Goal: Information Seeking & Learning: Learn about a topic

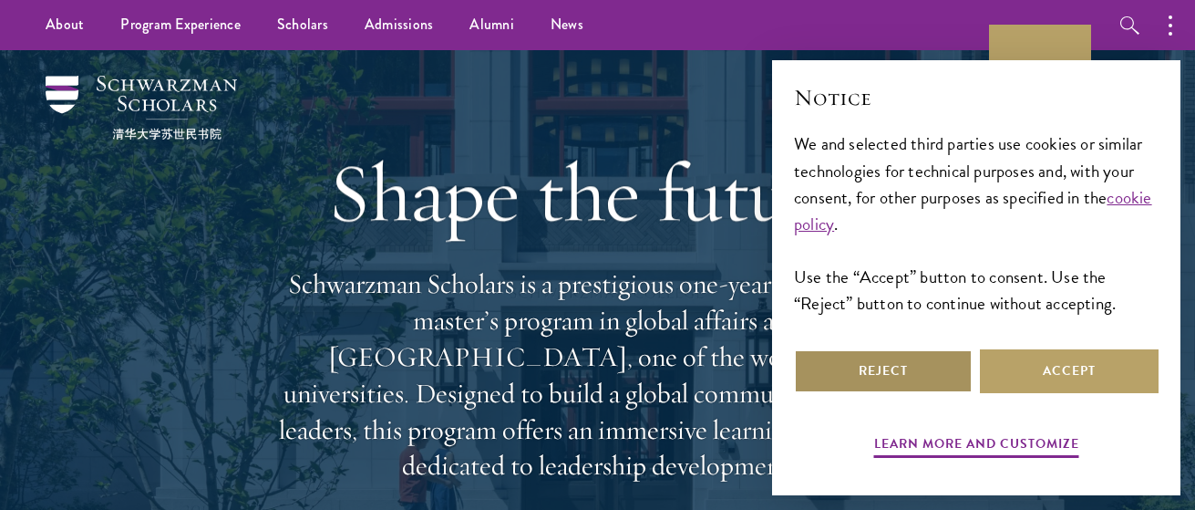
click at [863, 370] on button "Reject" at bounding box center [883, 371] width 179 height 44
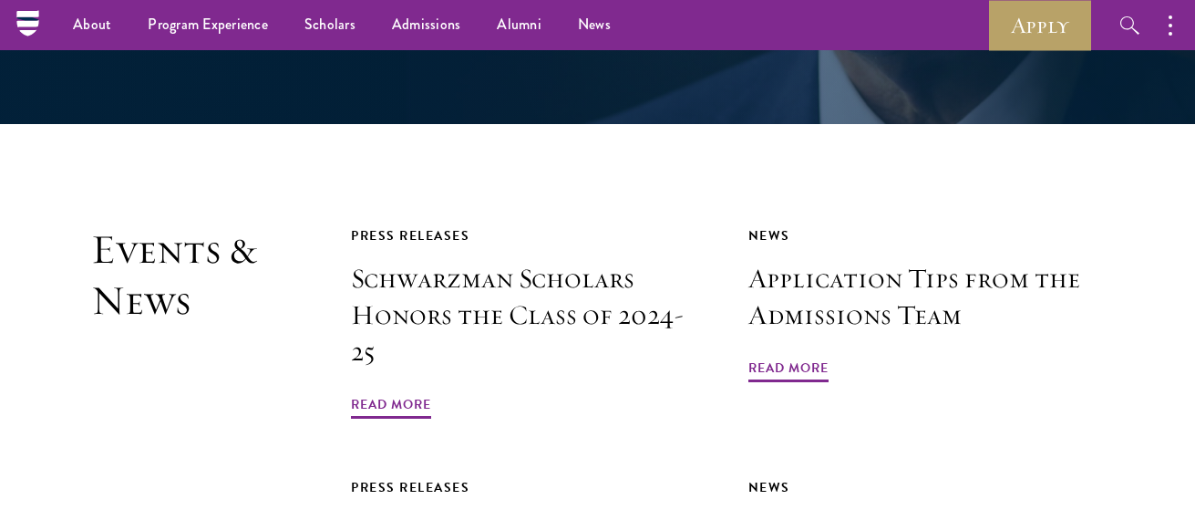
scroll to position [3890, 0]
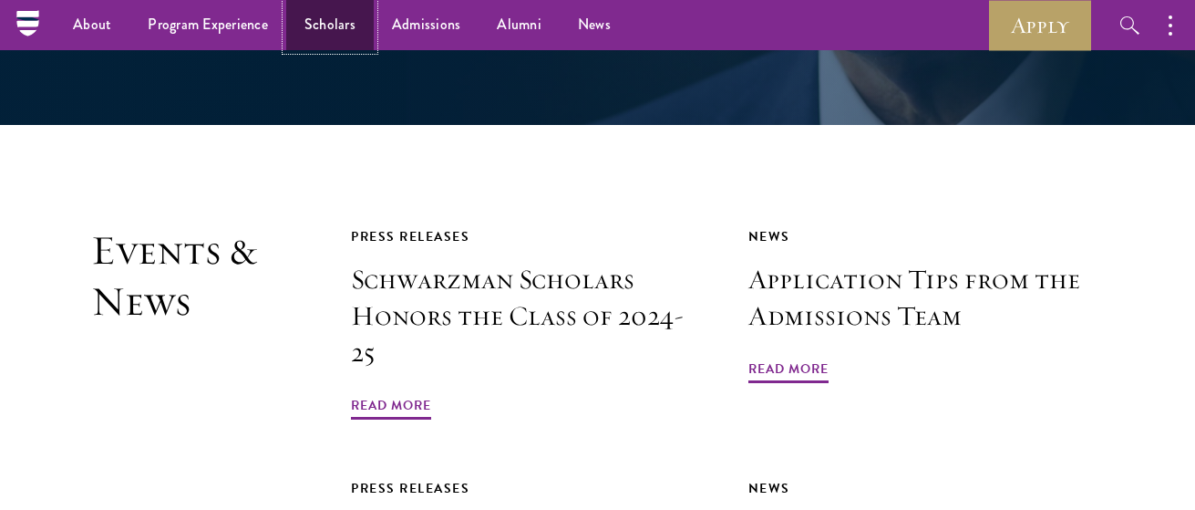
click at [329, 22] on link "Scholars" at bounding box center [330, 25] width 88 height 50
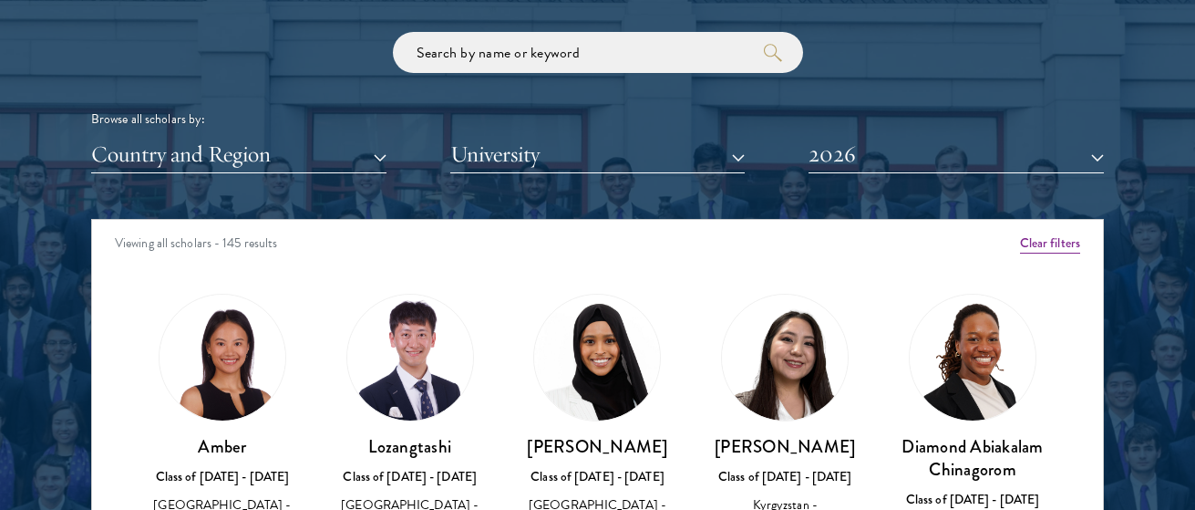
scroll to position [2150, 0]
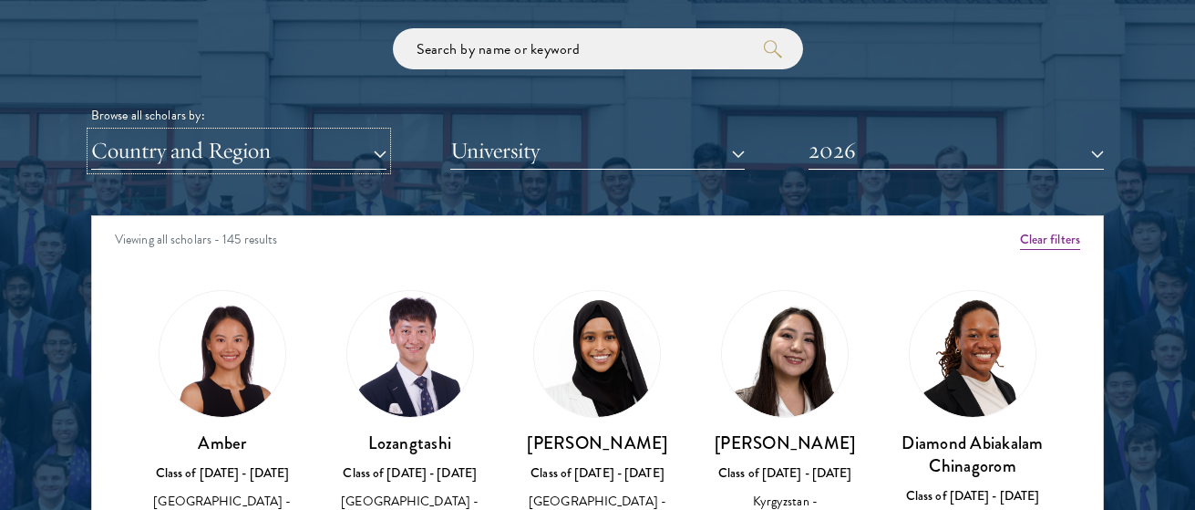
click at [380, 152] on button "Country and Region" at bounding box center [238, 150] width 295 height 37
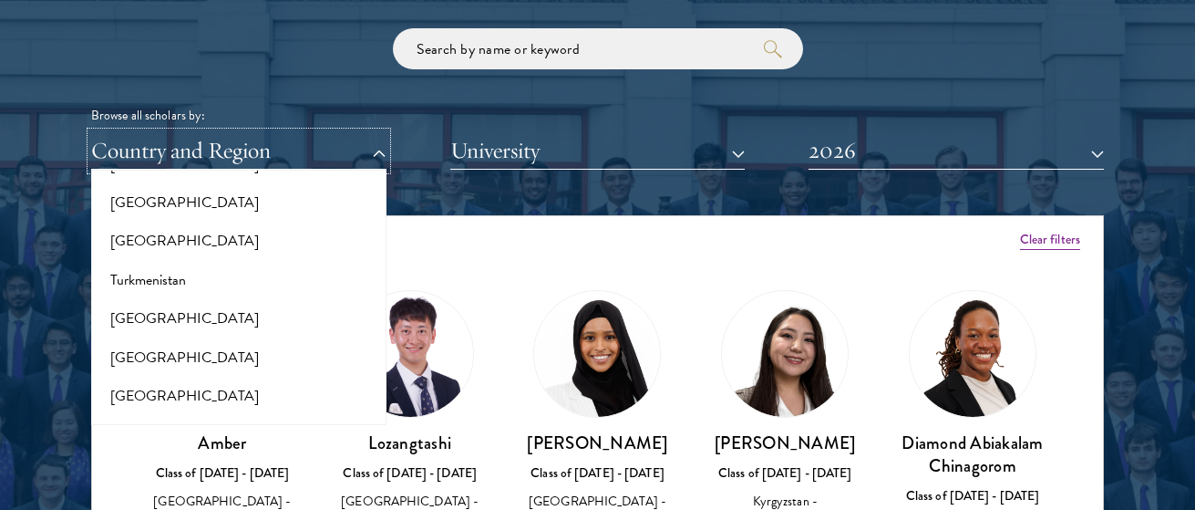
scroll to position [3623, 0]
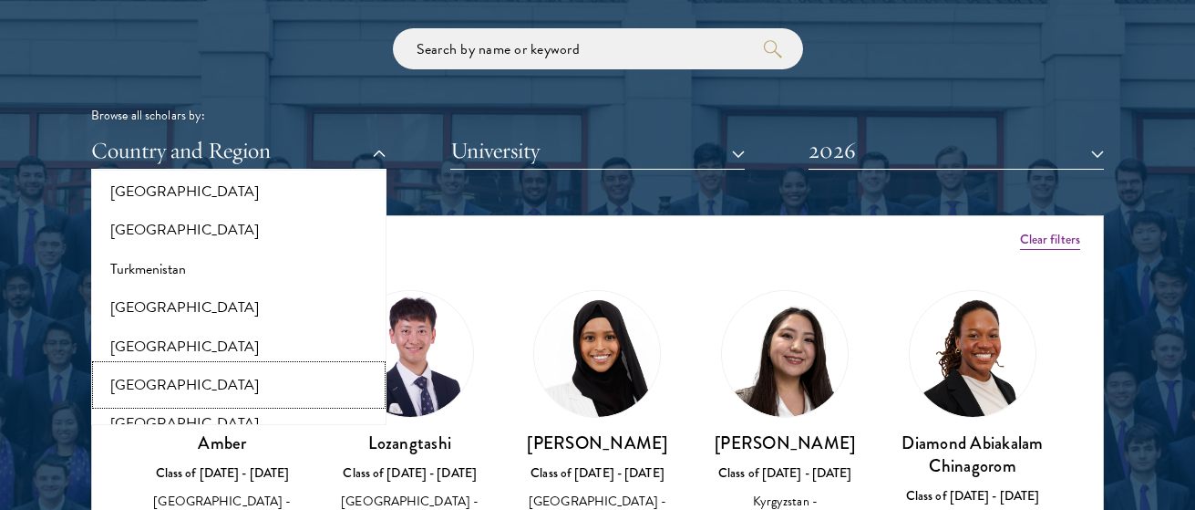
click at [200, 367] on button "[GEOGRAPHIC_DATA]" at bounding box center [239, 385] width 284 height 38
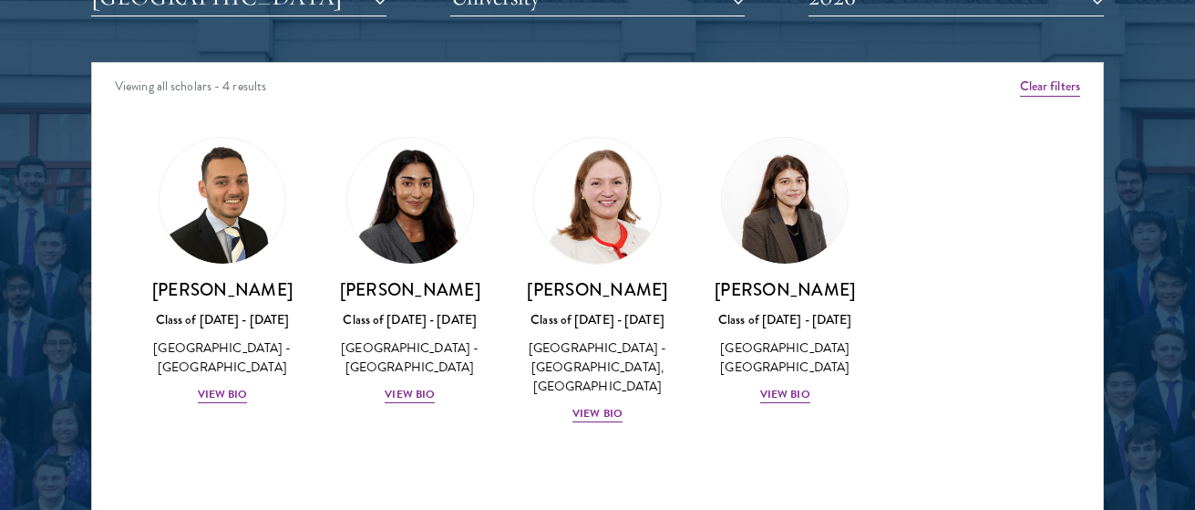
scroll to position [2308, 0]
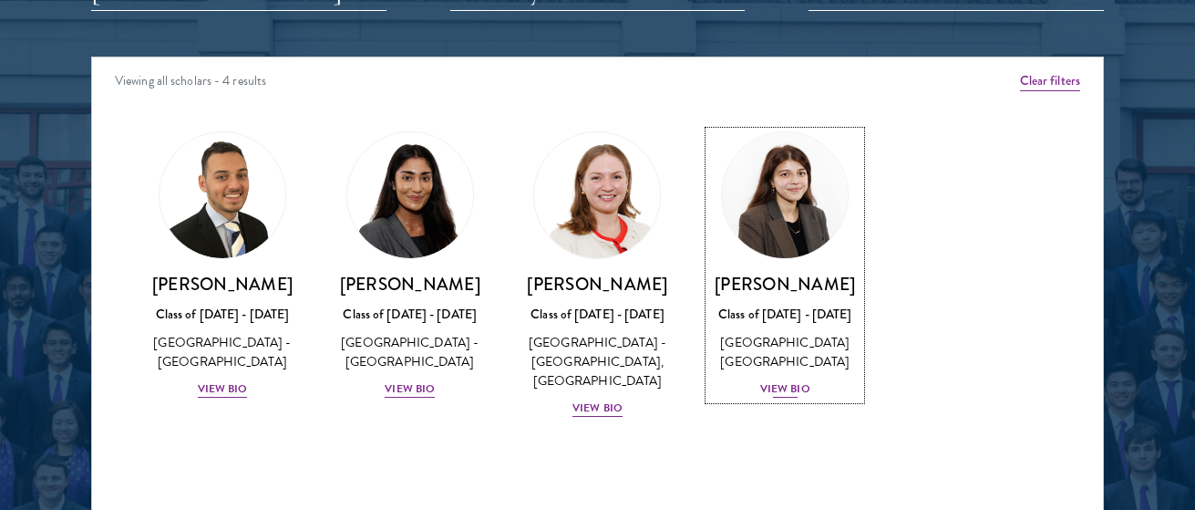
click at [780, 385] on div "View Bio" at bounding box center [785, 388] width 50 height 17
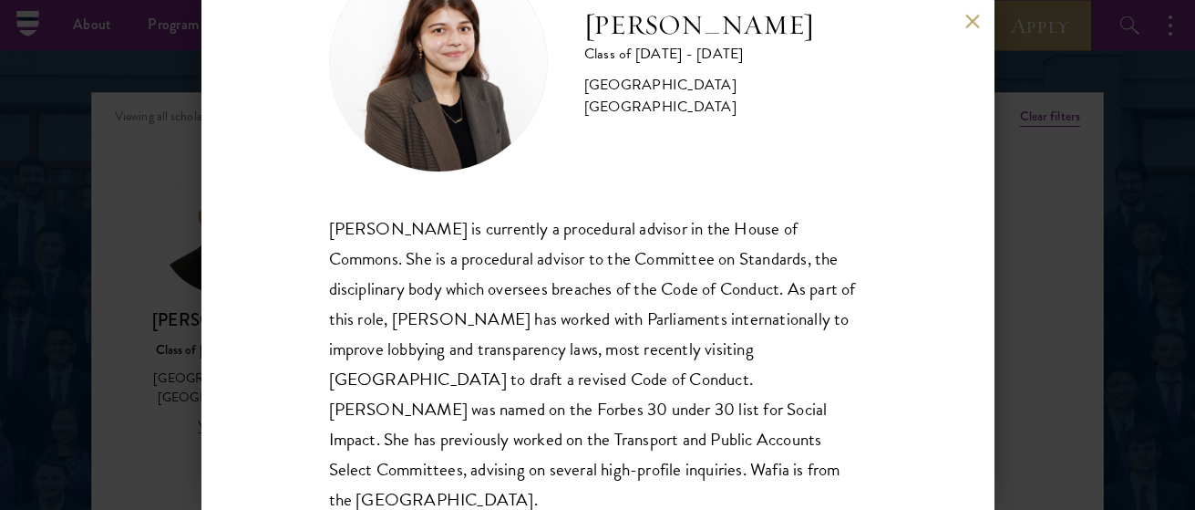
scroll to position [104, 0]
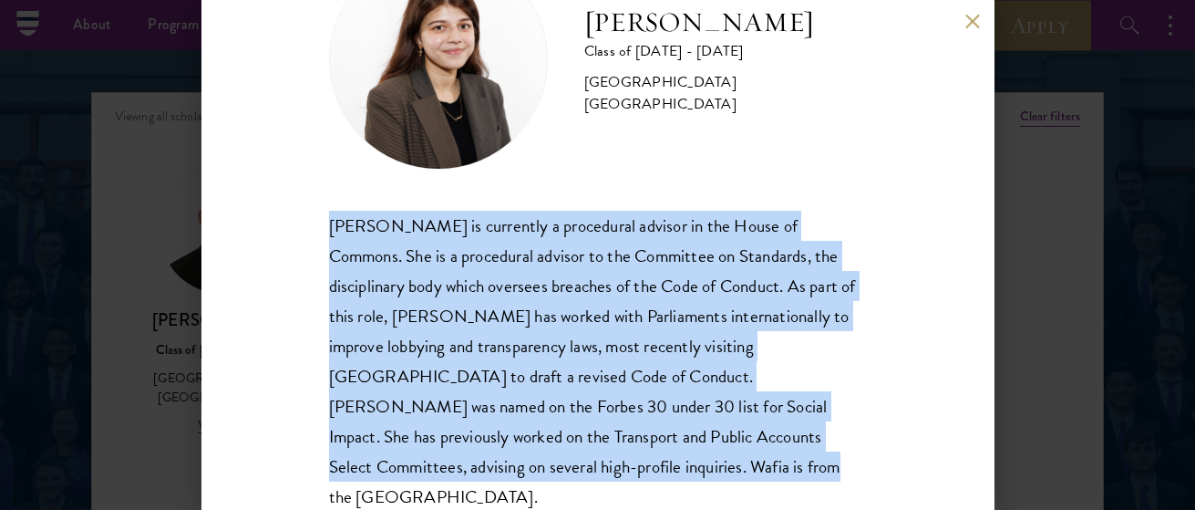
drag, startPoint x: 332, startPoint y: 331, endPoint x: 480, endPoint y: 474, distance: 205.7
click at [480, 474] on div "[PERSON_NAME] is currently a procedural advisor in the House of Commons. She is…" at bounding box center [598, 361] width 538 height 301
